Goal: Task Accomplishment & Management: Manage account settings

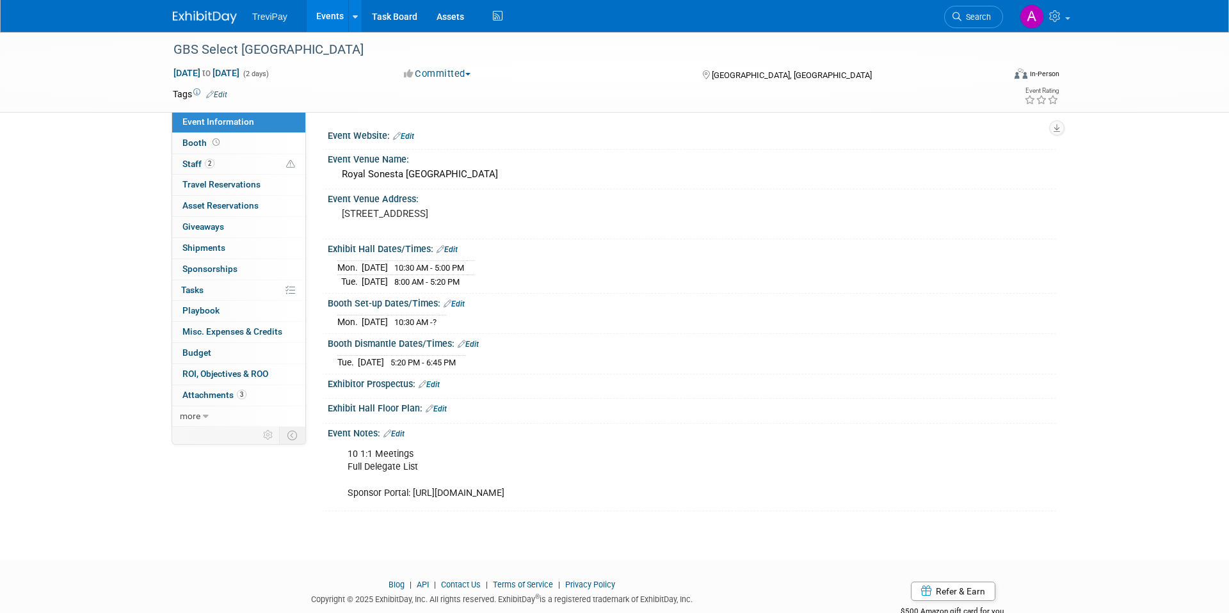
click at [203, 28] on div "TreviPay Events Add Event Bulk Upload Events Shareable Event Boards Recently Vi…" at bounding box center [614, 16] width 883 height 32
click at [209, 14] on img at bounding box center [205, 17] width 64 height 13
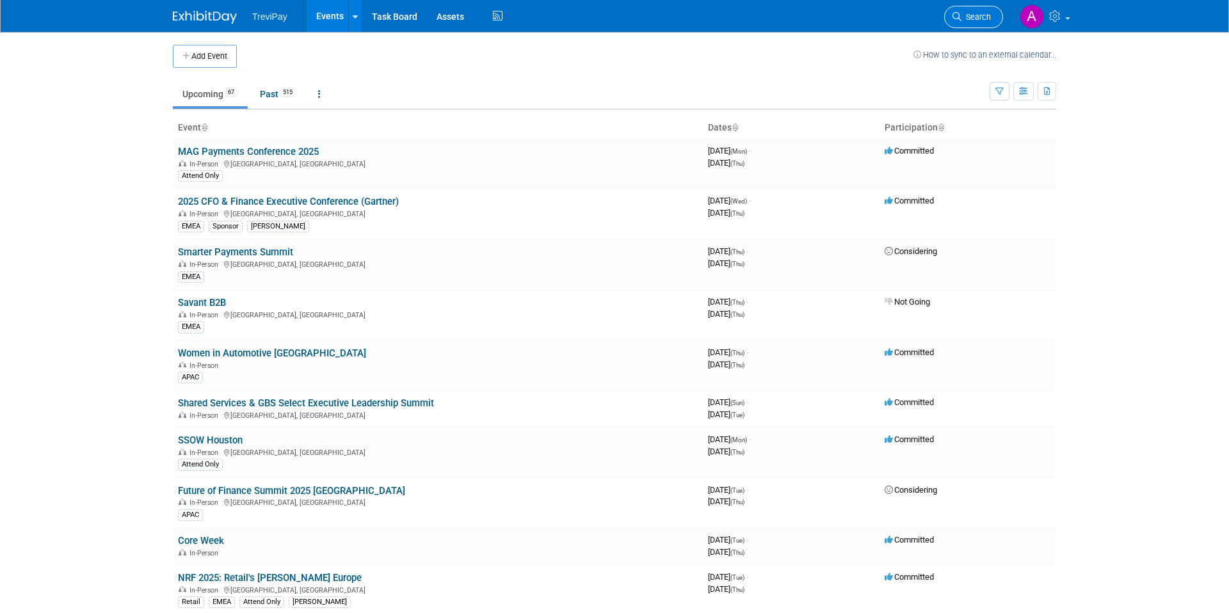
click at [964, 18] on span "Search" at bounding box center [976, 17] width 29 height 10
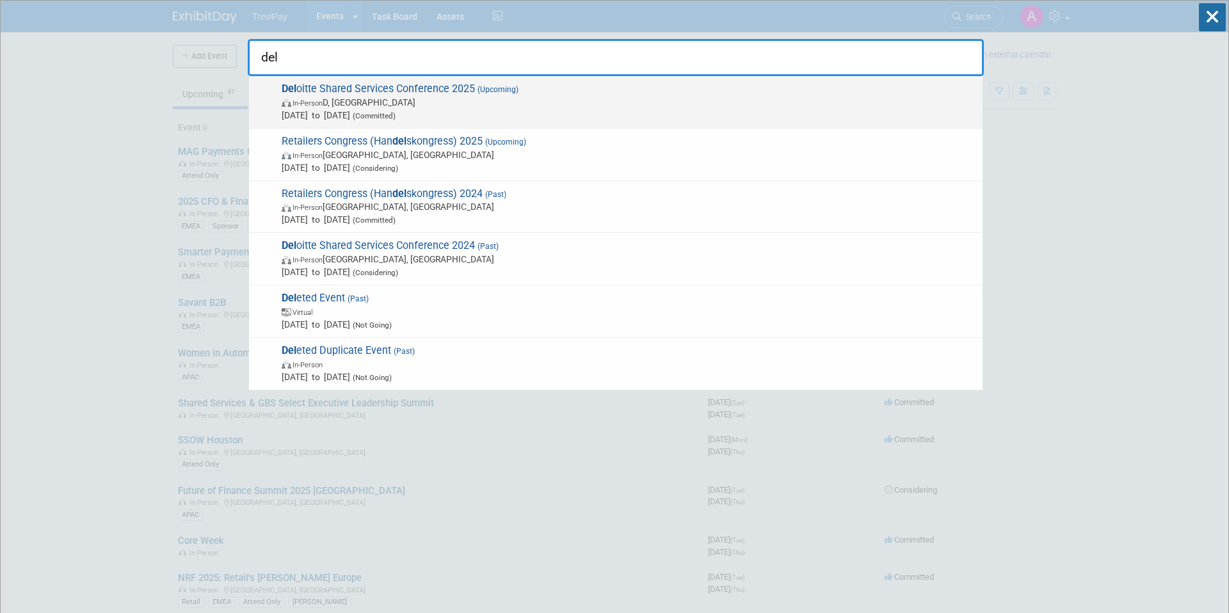
type input "del"
click at [677, 113] on span "[DATE] to [DATE] (Committed)" at bounding box center [629, 115] width 695 height 13
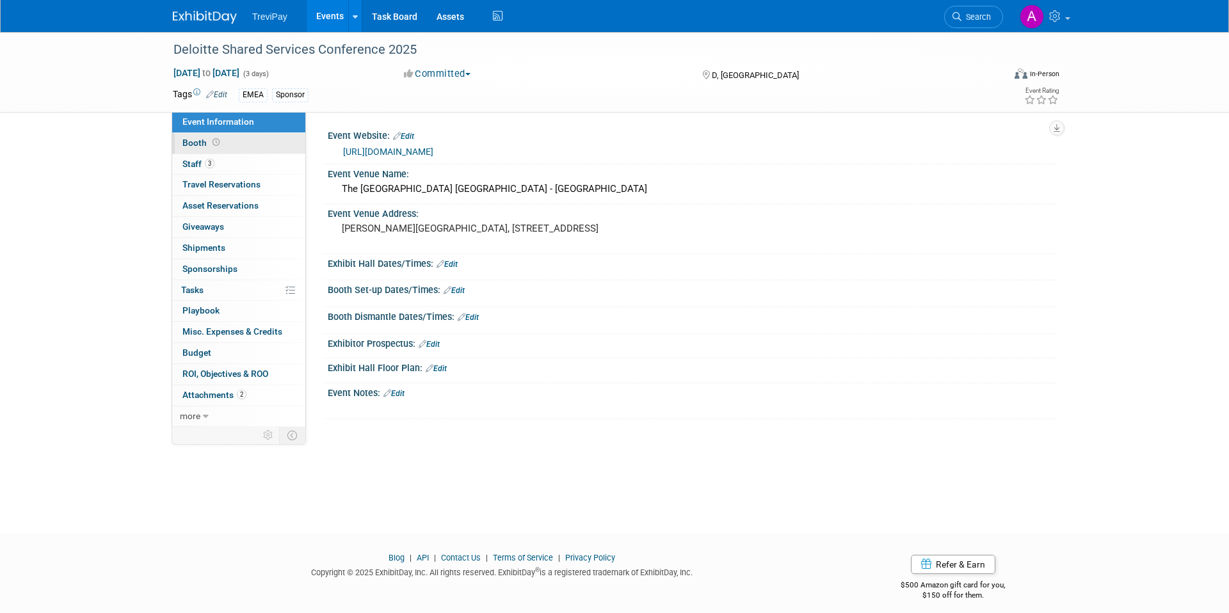
click at [250, 135] on link "Booth" at bounding box center [238, 143] width 133 height 20
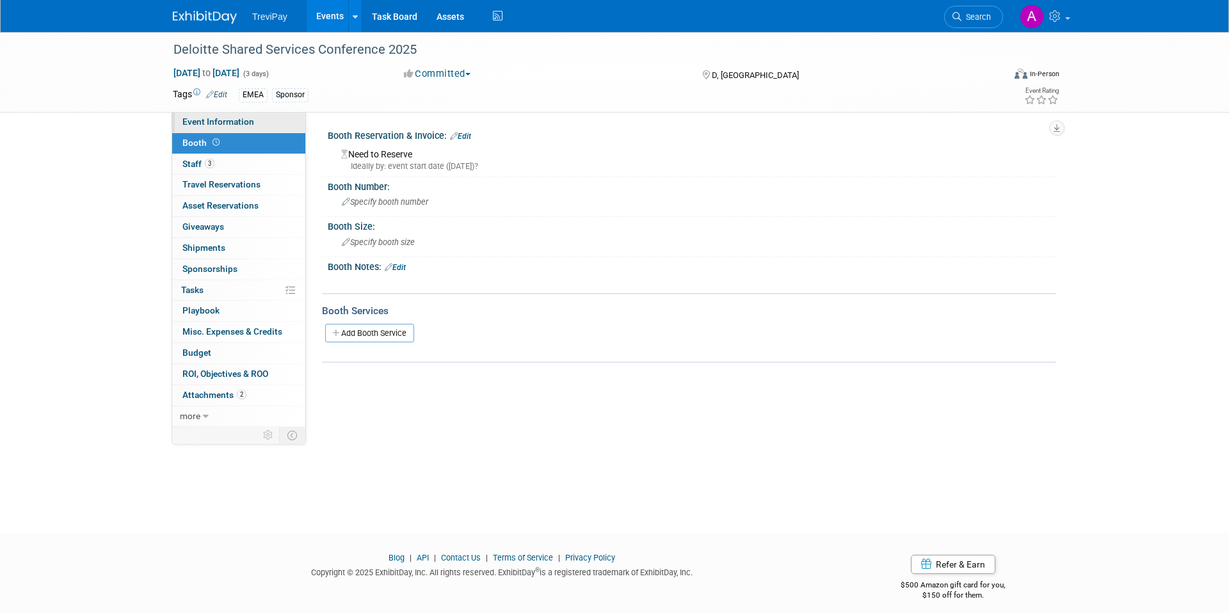
click at [255, 115] on link "Event Information" at bounding box center [238, 122] width 133 height 20
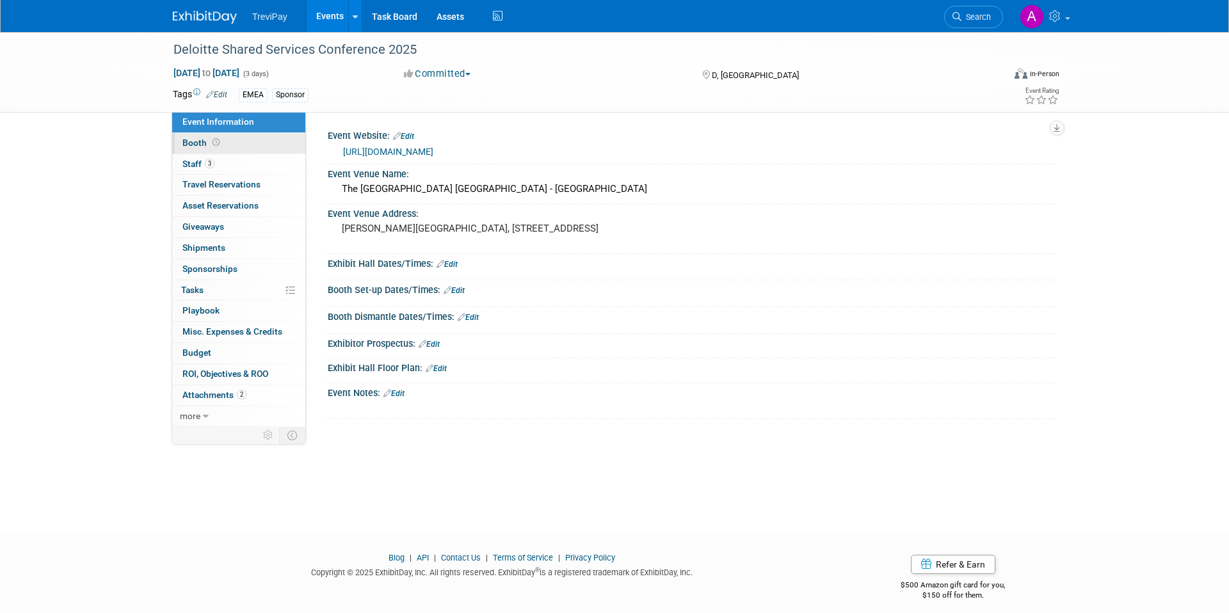
click at [246, 143] on link "Booth" at bounding box center [238, 143] width 133 height 20
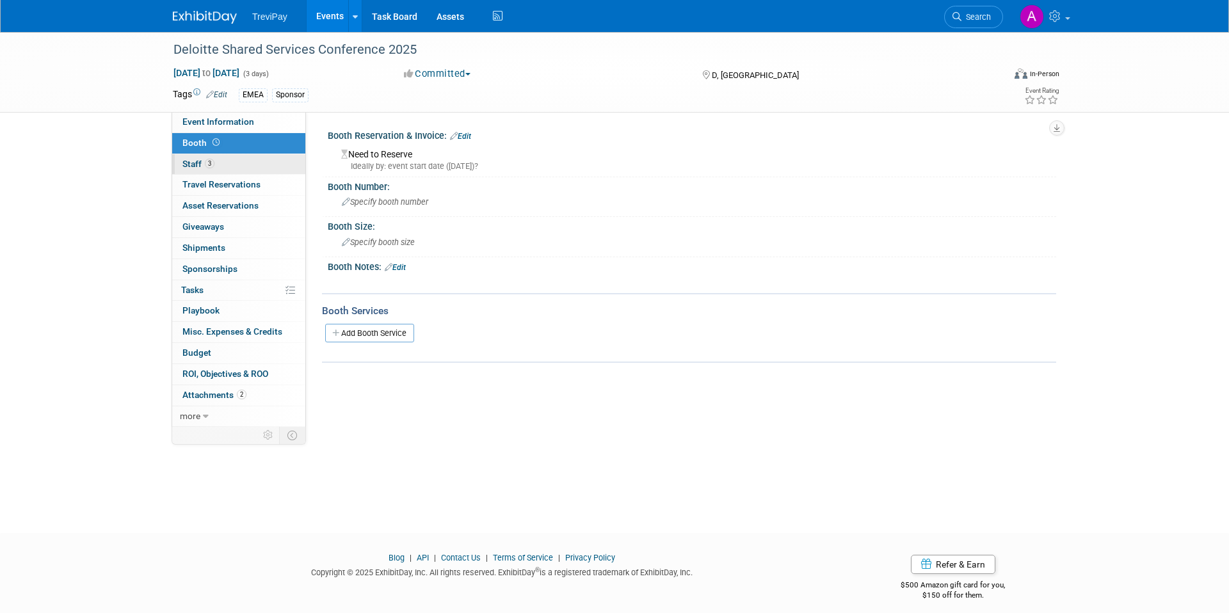
click at [236, 172] on link "3 Staff 3" at bounding box center [238, 164] width 133 height 20
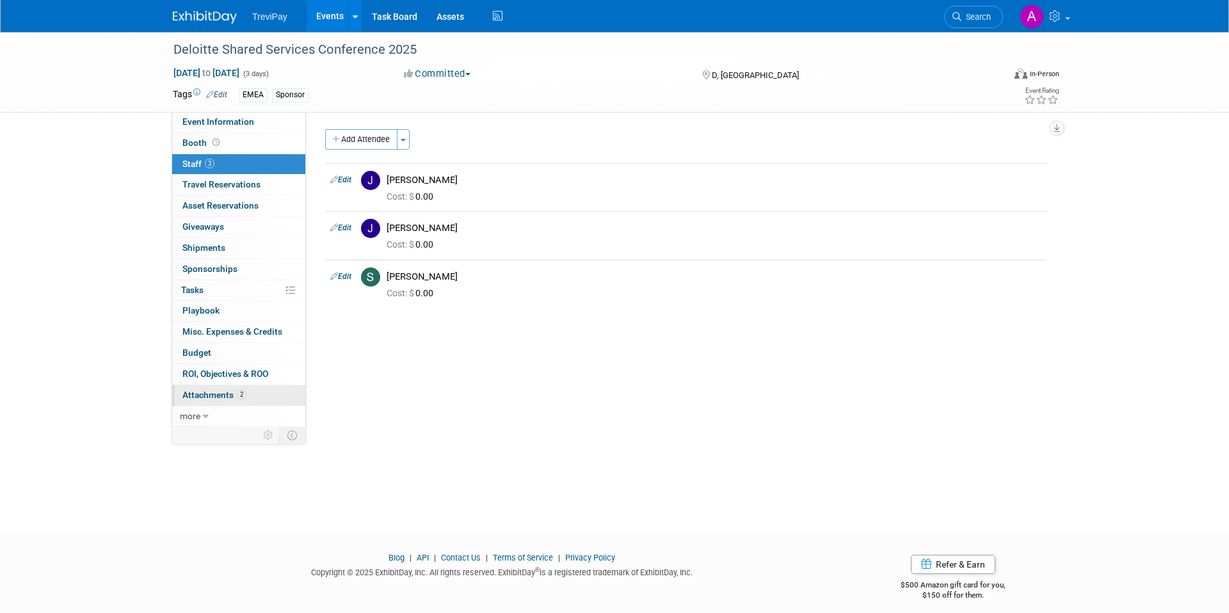
click at [245, 385] on link "2 Attachments 2" at bounding box center [238, 395] width 133 height 20
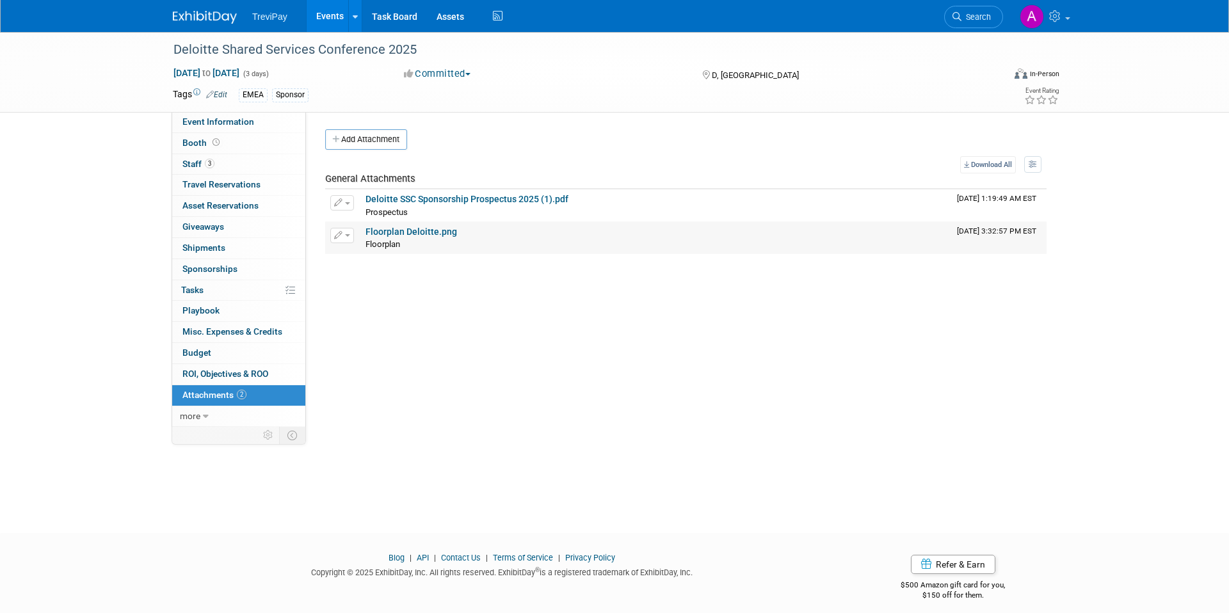
click at [424, 236] on link "Floorplan Deloitte.png" at bounding box center [412, 232] width 92 height 10
click at [437, 197] on link "Deloitte SSC Sponsorship Prospectus 2025 (1).pdf" at bounding box center [467, 199] width 203 height 10
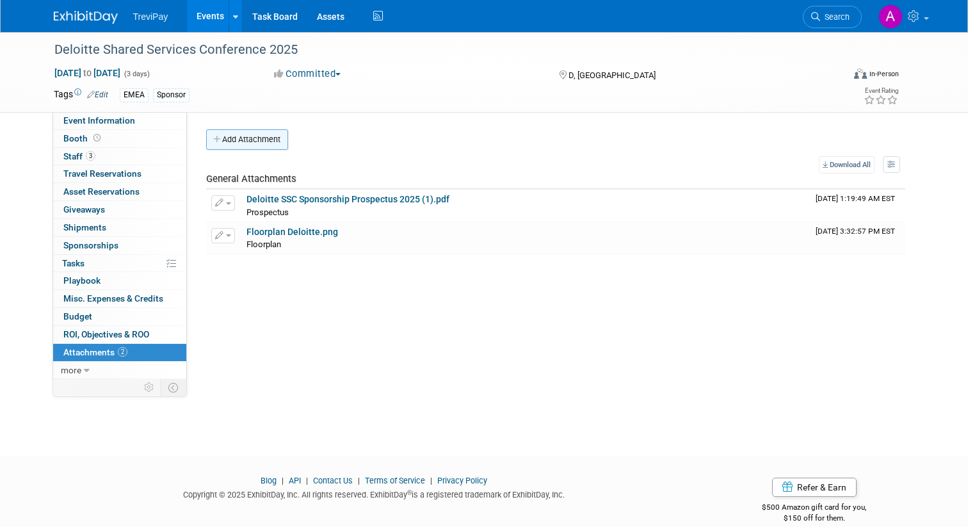
click at [242, 140] on button "Add Attachment" at bounding box center [247, 139] width 82 height 20
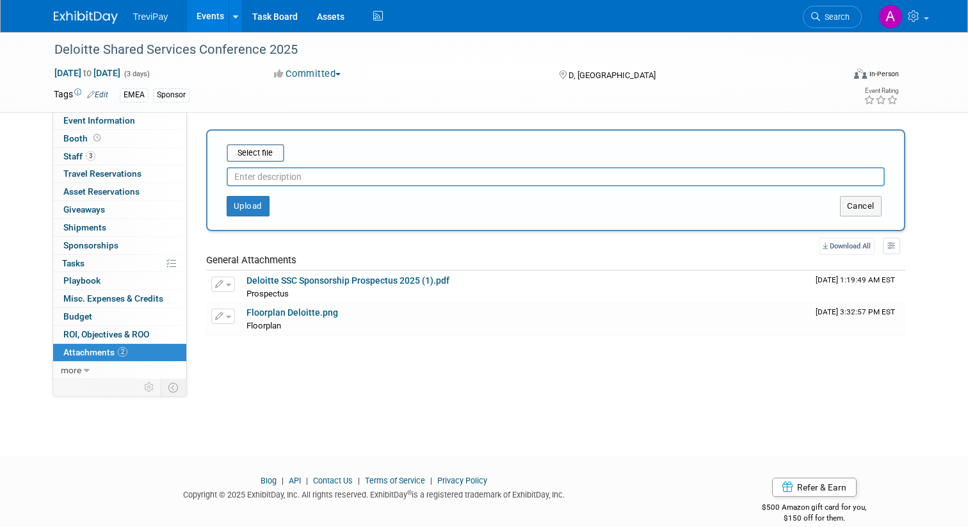
click at [271, 184] on input "text" at bounding box center [556, 176] width 658 height 19
type input "Contract Silver Sponsorship"
click at [248, 216] on div "Select file Contract Silver Sponsorship This is an invoice Upload Cancel" at bounding box center [555, 180] width 699 height 102
click at [255, 209] on button "Upload" at bounding box center [248, 206] width 43 height 20
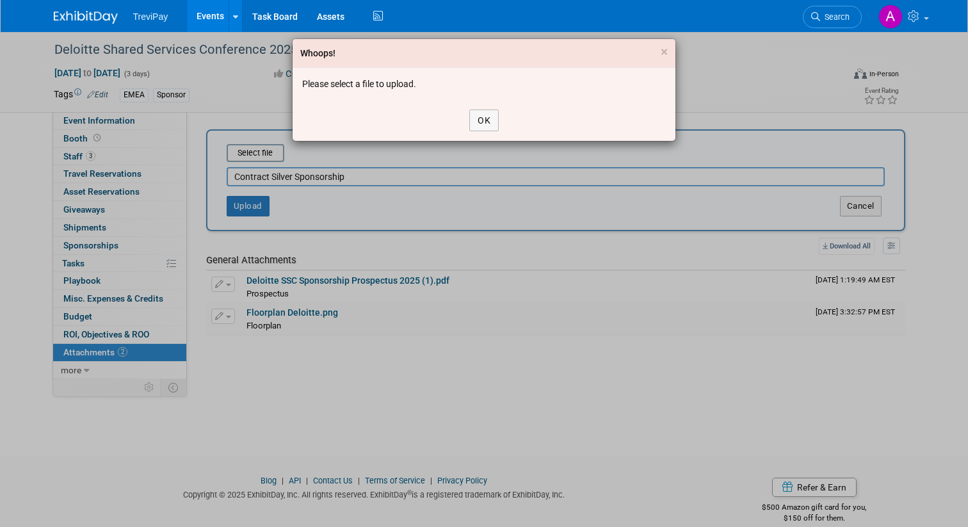
click at [463, 120] on div "OK" at bounding box center [484, 120] width 383 height 41
click at [464, 120] on div "OK" at bounding box center [484, 120] width 383 height 41
click at [475, 120] on button "OK" at bounding box center [483, 120] width 29 height 22
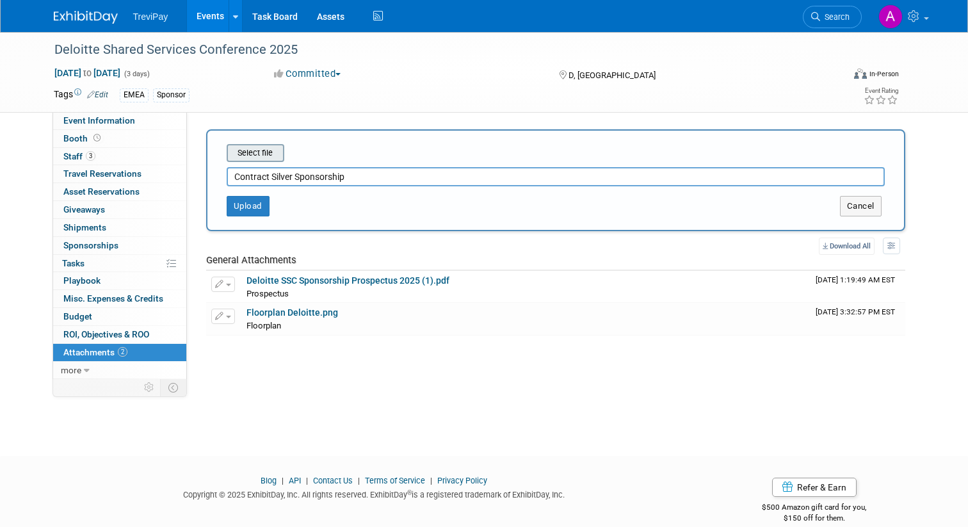
click at [266, 152] on input "file" at bounding box center [207, 152] width 152 height 15
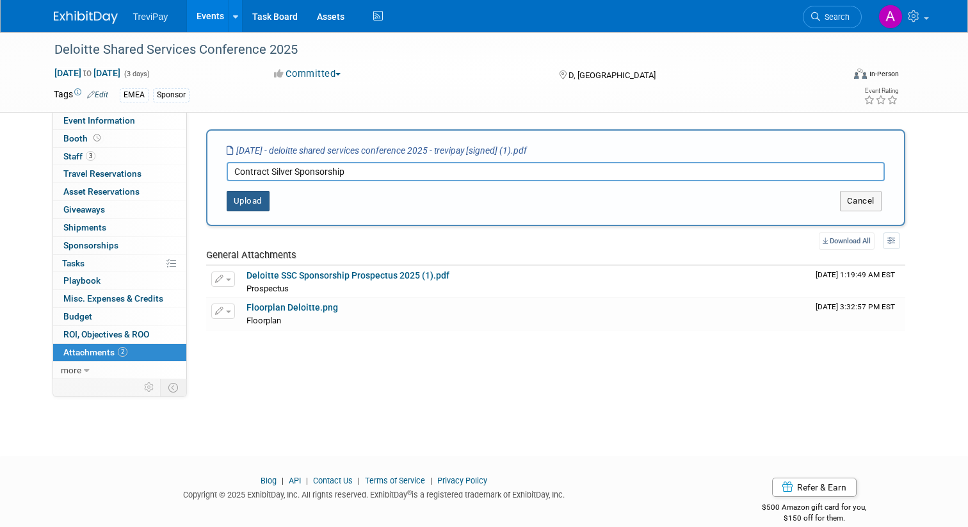
click at [256, 207] on button "Upload" at bounding box center [248, 201] width 43 height 20
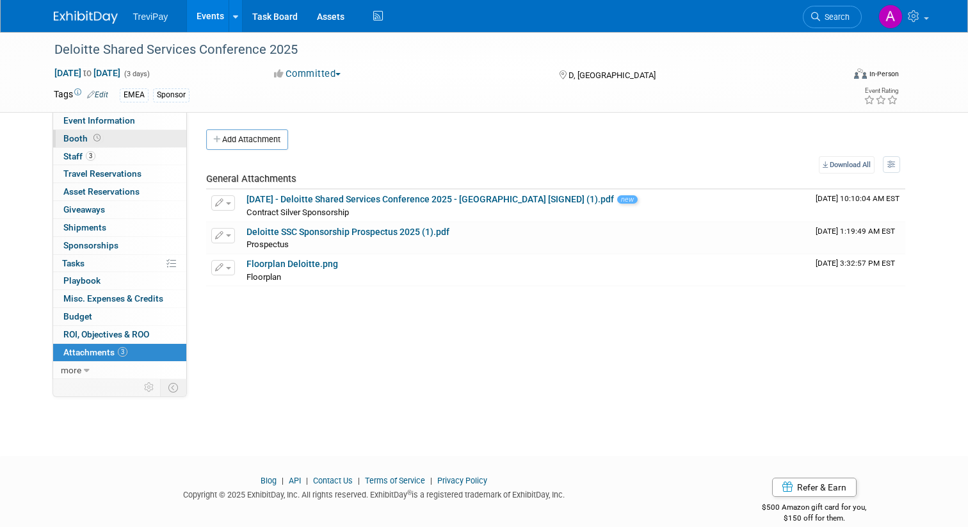
click at [159, 138] on link "Booth" at bounding box center [119, 138] width 133 height 17
